Goal: Find specific page/section: Find specific page/section

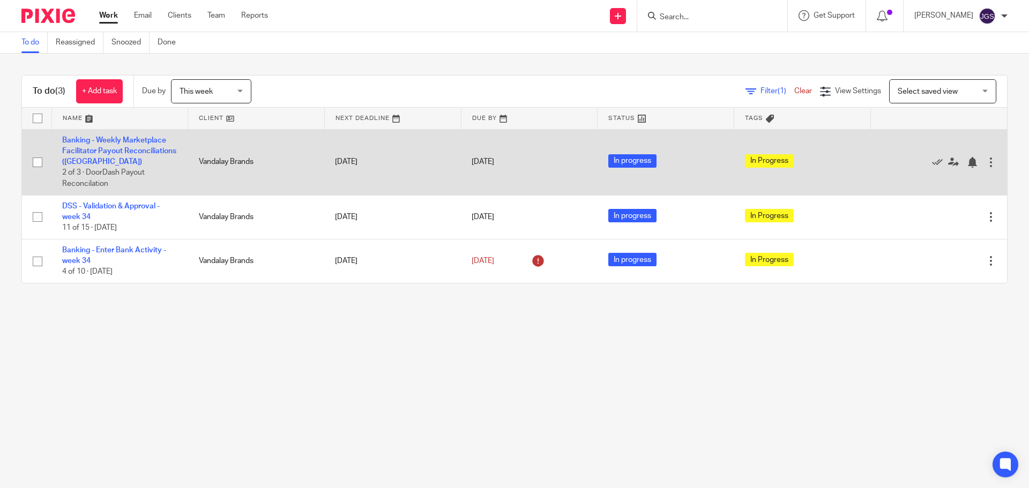
click at [97, 144] on td "Banking - Weekly Marketplace Facilitator Payout Reconciliations (VAN) 2 of 3 · …" at bounding box center [119, 162] width 137 height 66
click at [94, 146] on td "Banking - Weekly Marketplace Facilitator Payout Reconciliations (VAN) 2 of 3 · …" at bounding box center [119, 162] width 137 height 66
click at [81, 150] on link "Banking - Weekly Marketplace Facilitator Payout Reconciliations ([GEOGRAPHIC_DA…" at bounding box center [119, 151] width 114 height 29
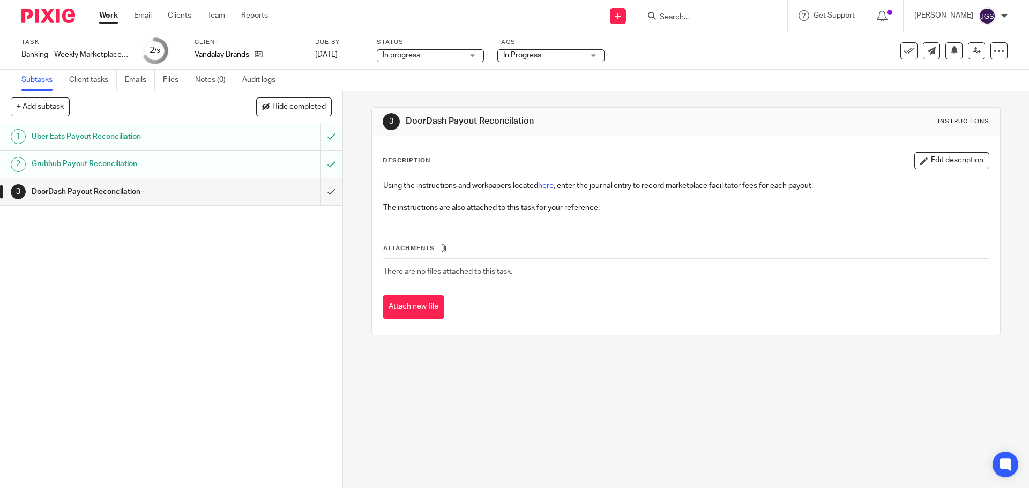
click at [115, 16] on link "Work" at bounding box center [108, 15] width 19 height 11
